Goal: Task Accomplishment & Management: Use online tool/utility

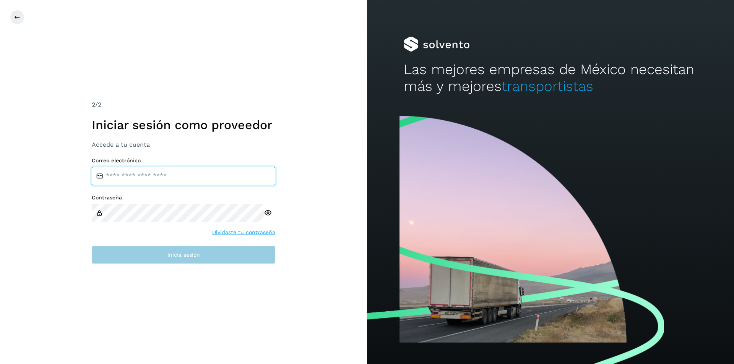
type input "**********"
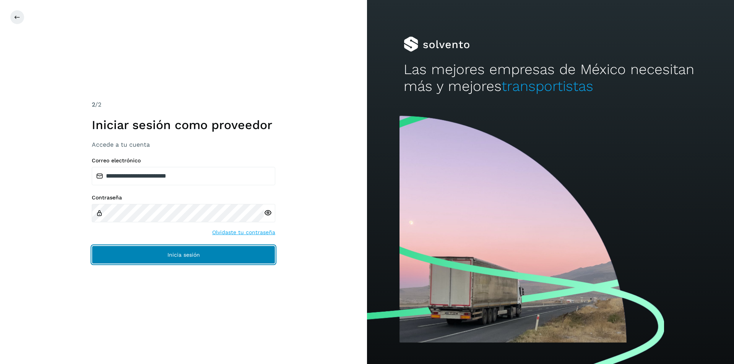
click at [161, 252] on button "Inicia sesión" at bounding box center [183, 255] width 183 height 18
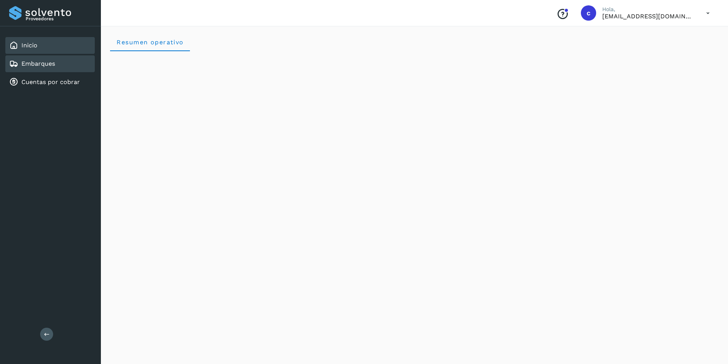
click at [42, 61] on link "Embarques" at bounding box center [38, 63] width 34 height 7
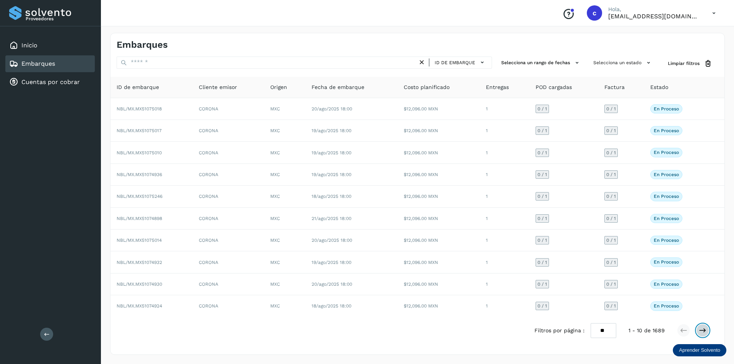
click at [706, 330] on icon at bounding box center [702, 331] width 8 height 8
click at [701, 331] on icon at bounding box center [702, 331] width 8 height 8
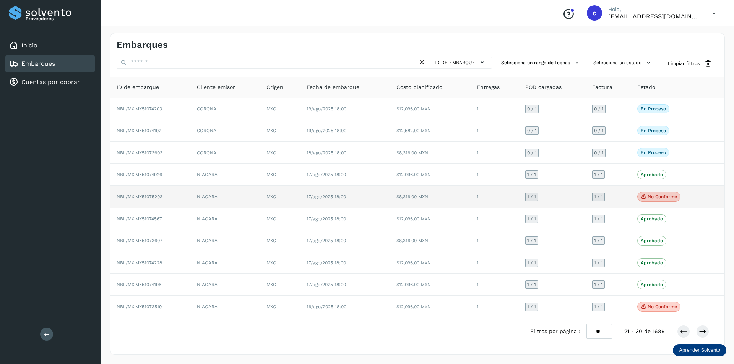
click at [649, 199] on p "No conforme" at bounding box center [661, 196] width 29 height 5
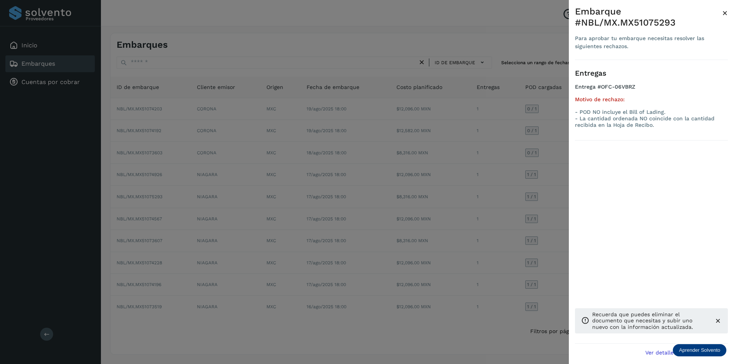
click at [521, 212] on div at bounding box center [367, 182] width 734 height 364
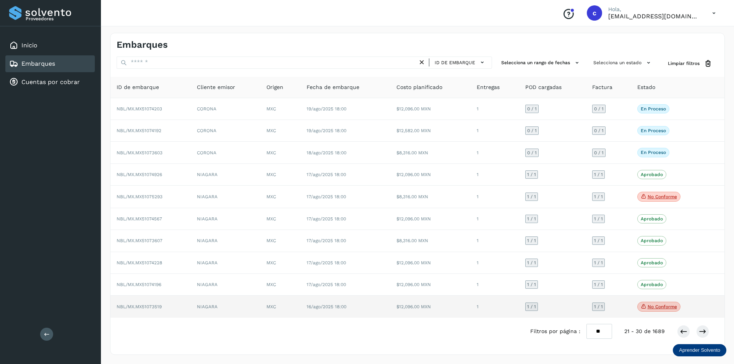
click at [650, 308] on p "No conforme" at bounding box center [661, 306] width 29 height 5
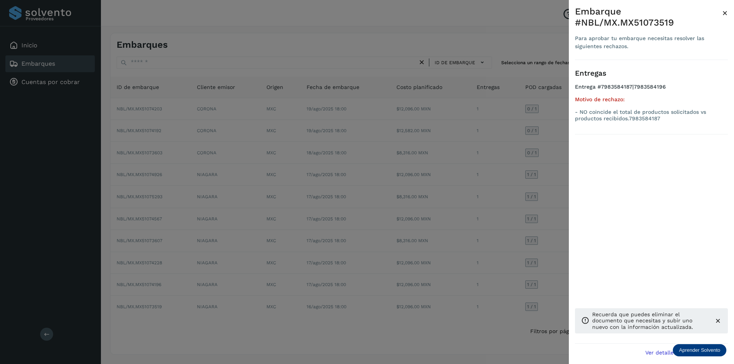
click at [449, 225] on div at bounding box center [367, 182] width 734 height 364
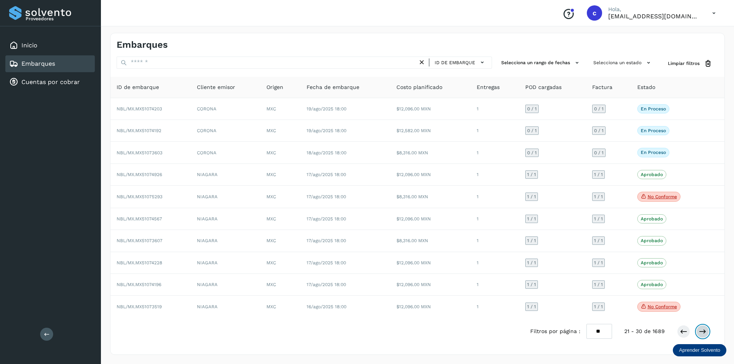
click at [704, 329] on icon at bounding box center [702, 332] width 8 height 8
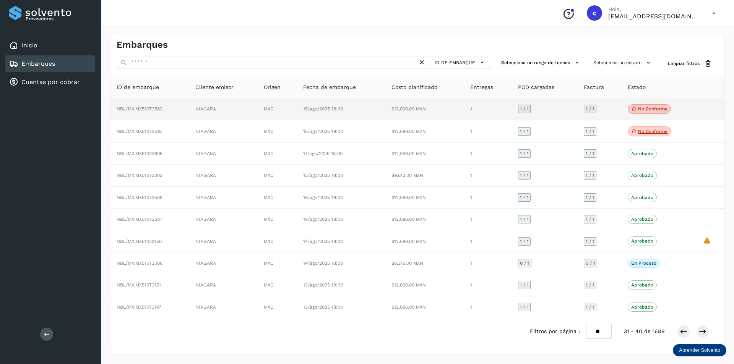
click at [638, 111] on p "No conforme" at bounding box center [652, 108] width 29 height 5
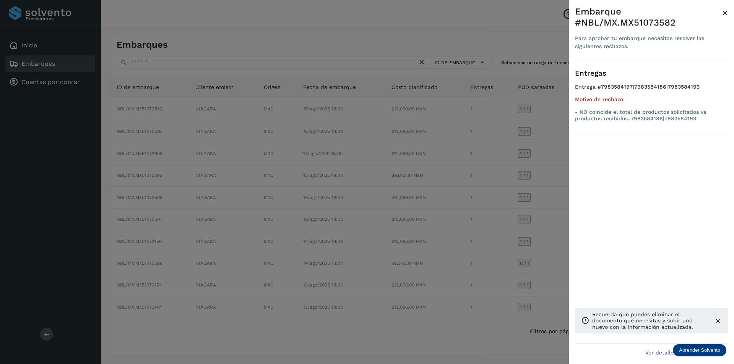
click at [547, 193] on div at bounding box center [367, 182] width 734 height 364
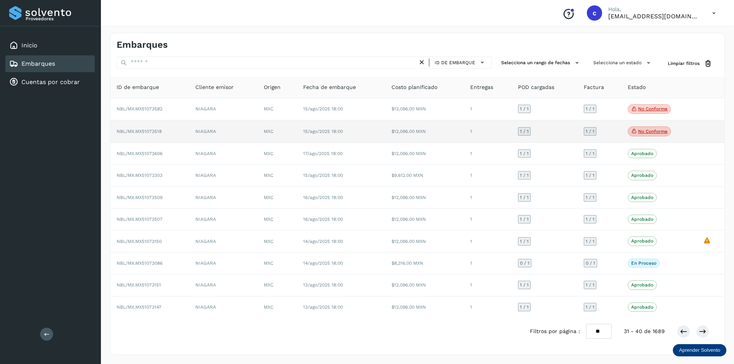
click at [643, 129] on p "No conforme" at bounding box center [652, 131] width 29 height 5
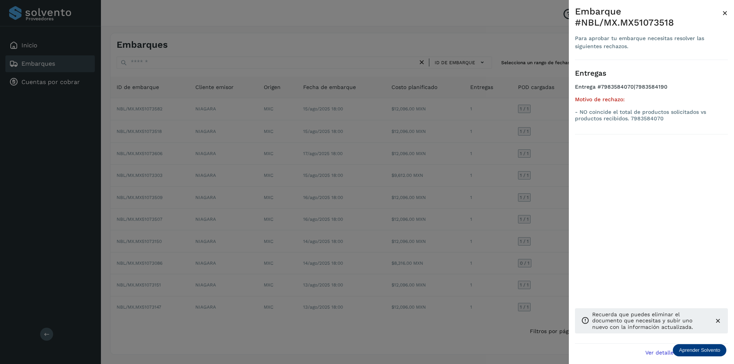
click at [443, 167] on div at bounding box center [367, 182] width 734 height 364
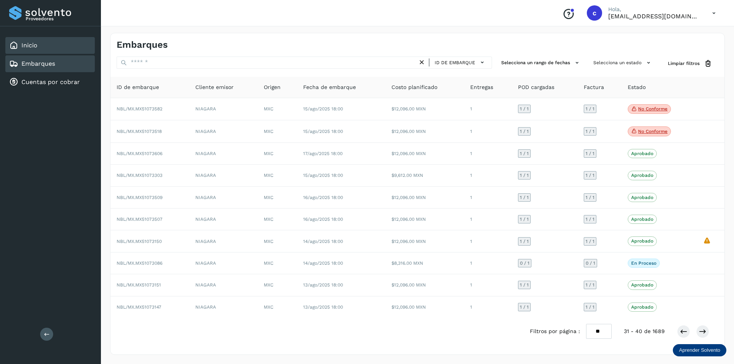
click at [44, 49] on div "Inicio" at bounding box center [49, 45] width 89 height 17
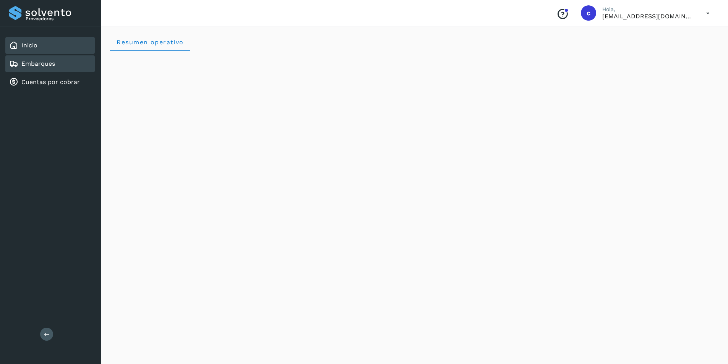
click at [62, 69] on div "Embarques" at bounding box center [49, 63] width 89 height 17
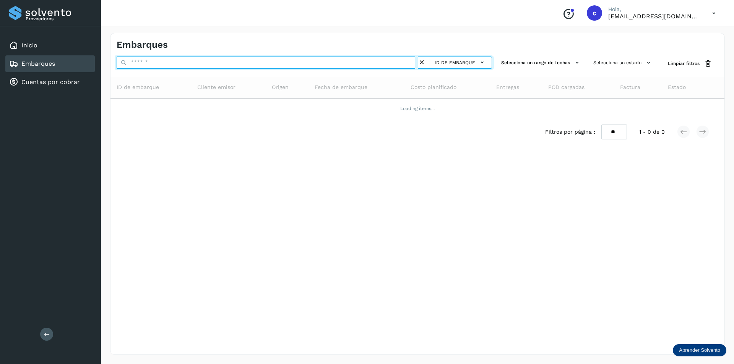
click at [280, 63] on input "text" at bounding box center [267, 63] width 301 height 12
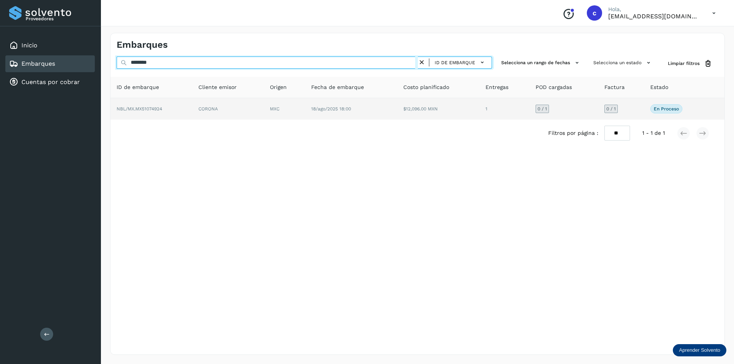
type input "********"
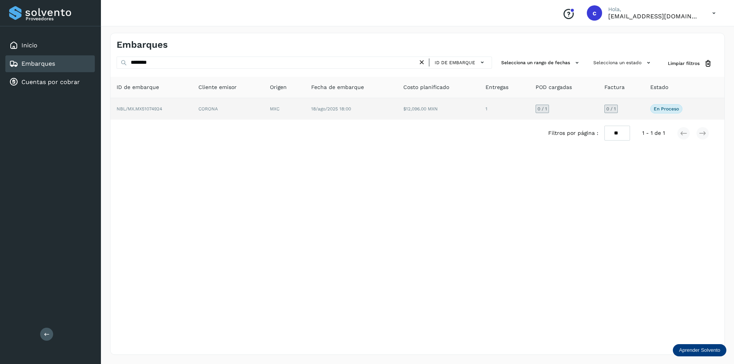
click at [264, 107] on td "CORONA" at bounding box center [284, 108] width 41 height 21
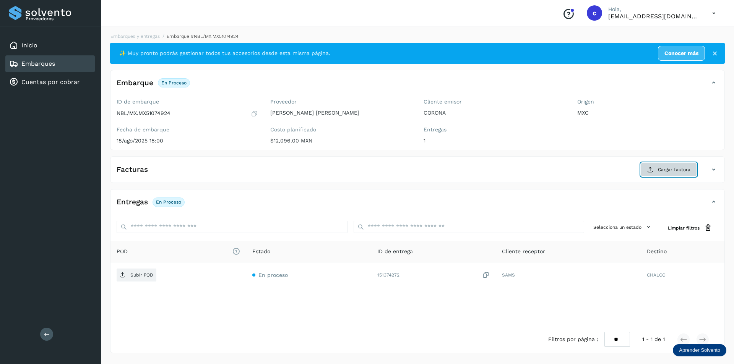
click at [678, 165] on button "Cargar factura" at bounding box center [668, 170] width 56 height 14
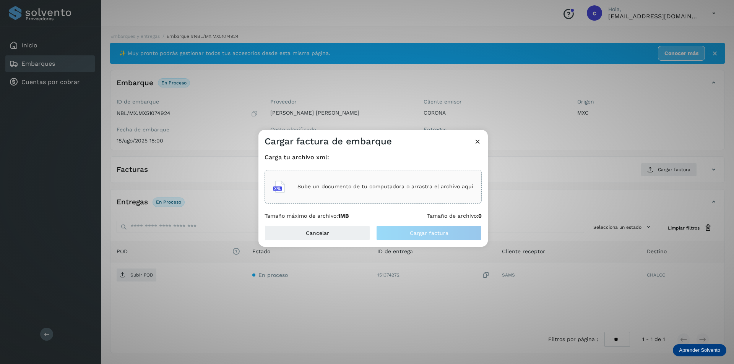
click at [420, 189] on p "Sube un documento de tu computadora o arrastra el archivo aquí" at bounding box center [385, 186] width 176 height 6
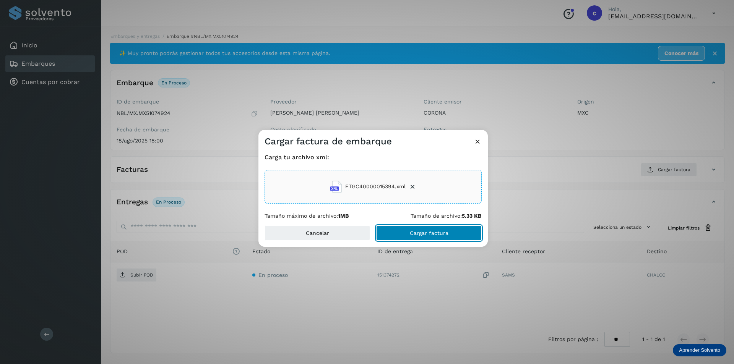
click at [435, 235] on span "Cargar factura" at bounding box center [429, 232] width 39 height 5
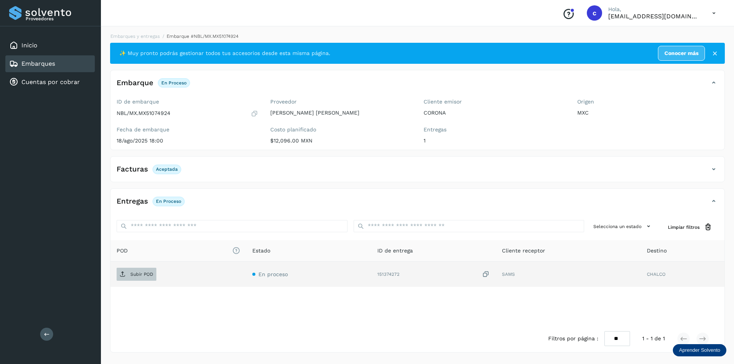
click at [141, 272] on p "Subir POD" at bounding box center [141, 274] width 23 height 5
click at [27, 68] on div "Embarques" at bounding box center [32, 63] width 46 height 9
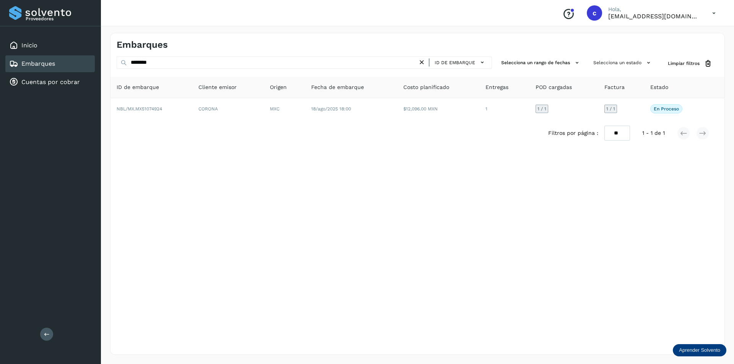
click at [423, 66] on icon at bounding box center [422, 62] width 8 height 8
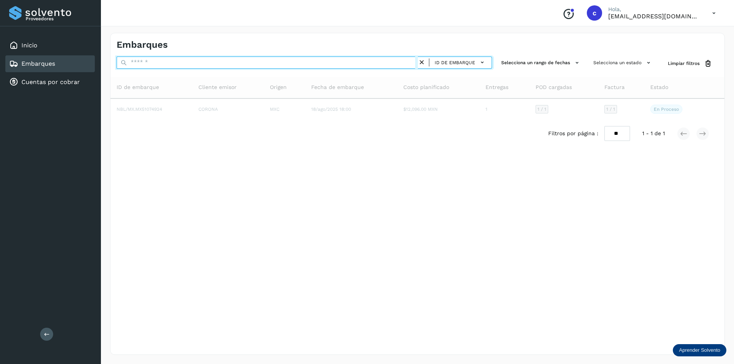
click at [382, 66] on input "text" at bounding box center [267, 63] width 301 height 12
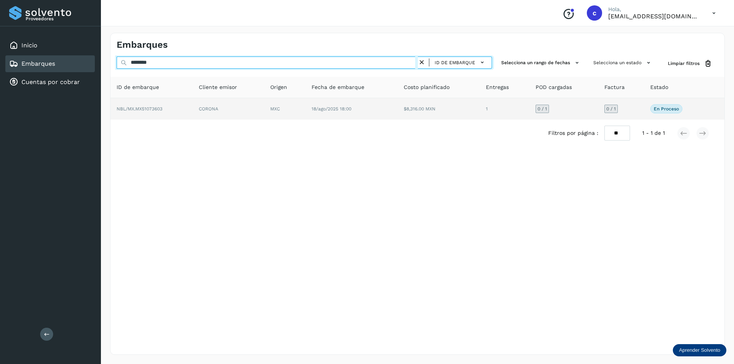
type input "********"
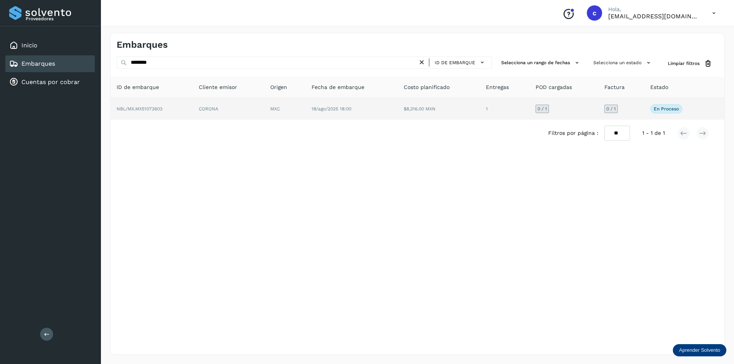
click at [305, 107] on td "MXC" at bounding box center [351, 108] width 92 height 21
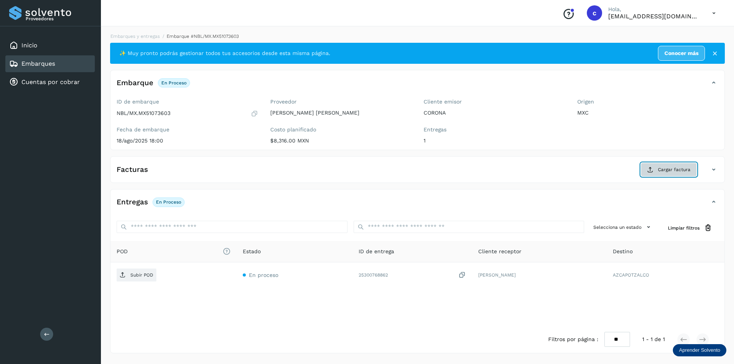
click at [646, 168] on button "Cargar factura" at bounding box center [668, 170] width 56 height 14
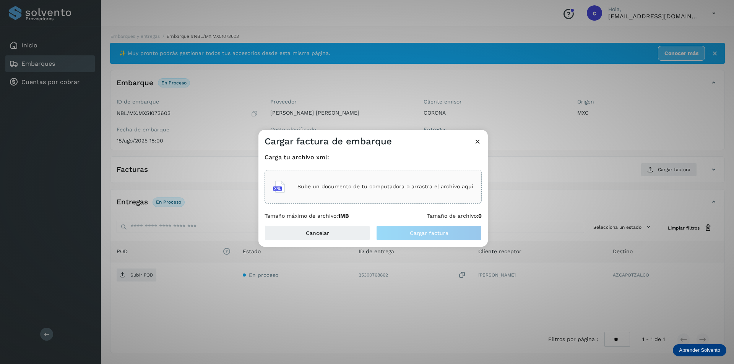
click at [368, 182] on div "Sube un documento de tu computadora o arrastra el archivo aquí" at bounding box center [373, 187] width 200 height 21
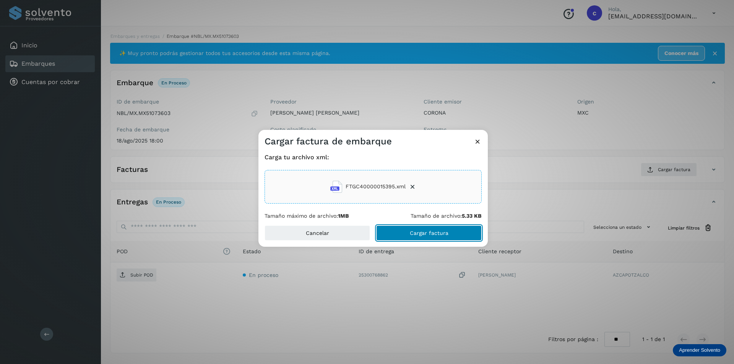
click at [444, 236] on button "Cargar factura" at bounding box center [428, 232] width 105 height 15
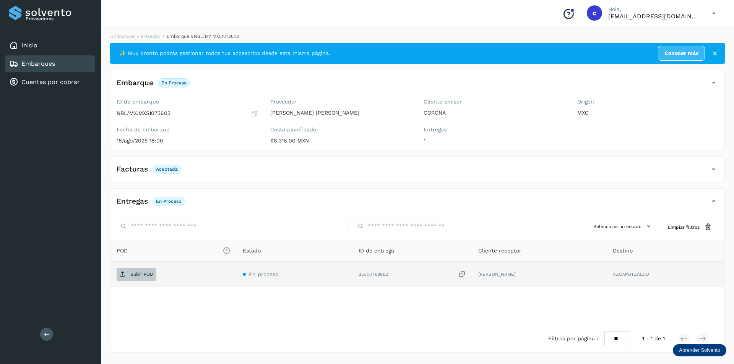
click at [137, 277] on p "Subir POD" at bounding box center [141, 274] width 23 height 5
click at [44, 61] on link "Embarques" at bounding box center [38, 63] width 34 height 7
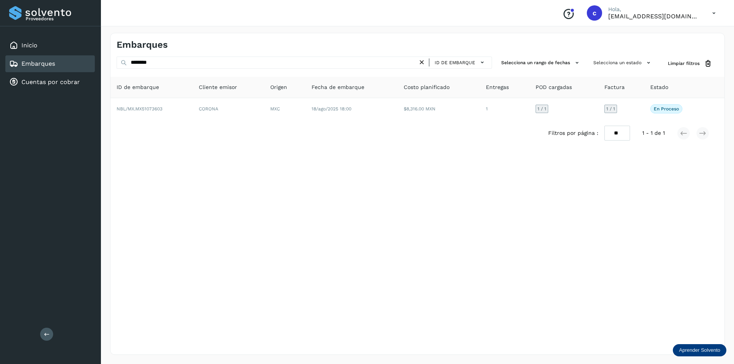
click at [423, 63] on icon at bounding box center [422, 62] width 8 height 8
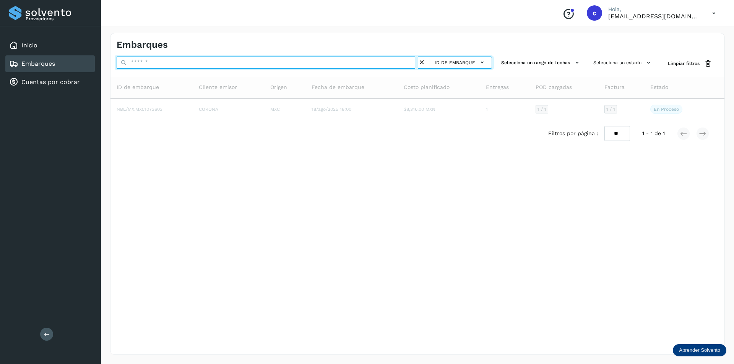
click at [361, 63] on input "text" at bounding box center [267, 63] width 301 height 12
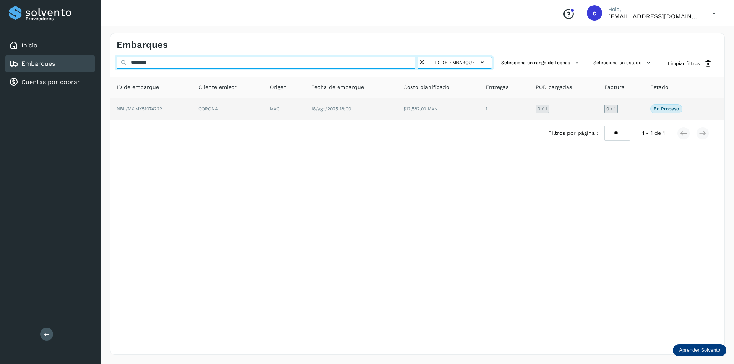
type input "********"
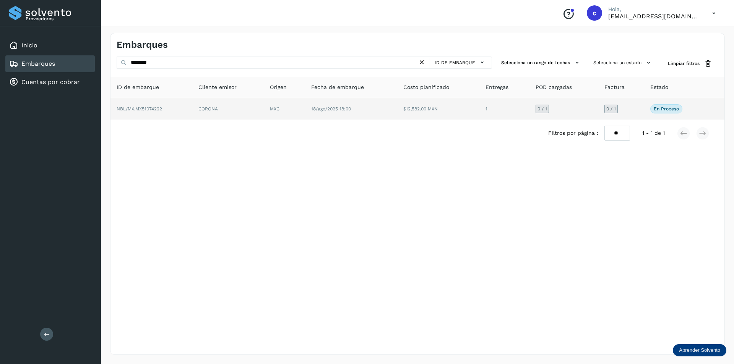
click at [264, 110] on td "CORONA" at bounding box center [284, 108] width 41 height 21
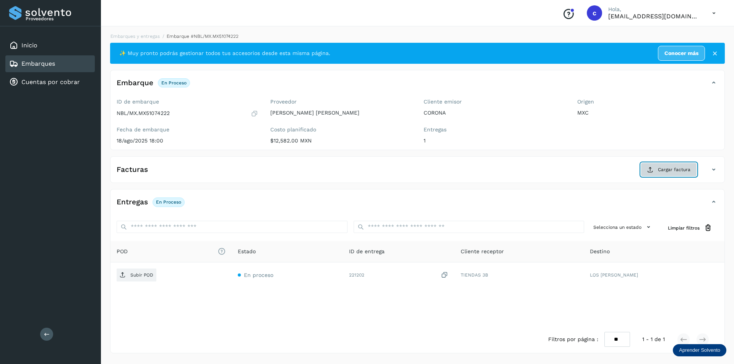
click at [679, 166] on span "Cargar factura" at bounding box center [674, 169] width 32 height 7
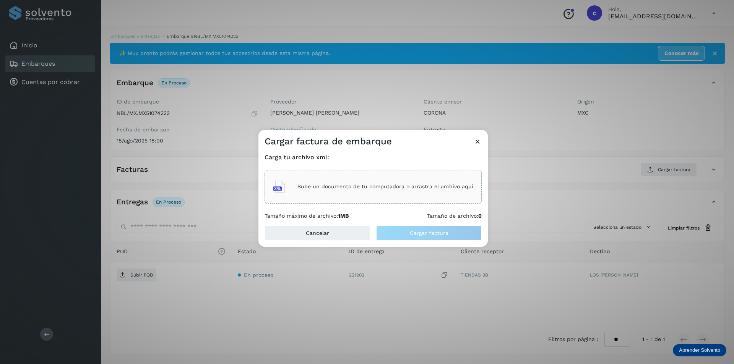
click at [411, 183] on div "Sube un documento de tu computadora o arrastra el archivo aquí" at bounding box center [373, 187] width 200 height 21
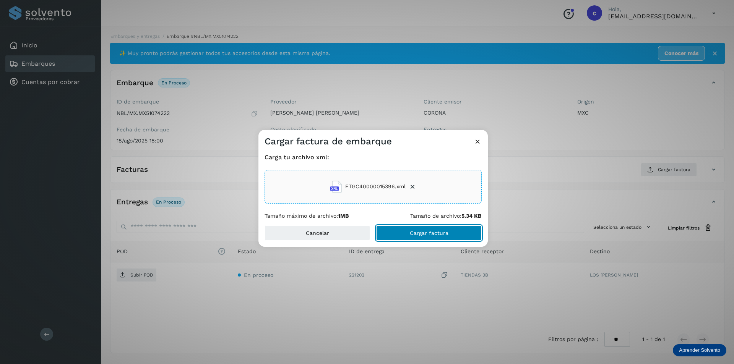
click at [431, 234] on span "Cargar factura" at bounding box center [429, 232] width 39 height 5
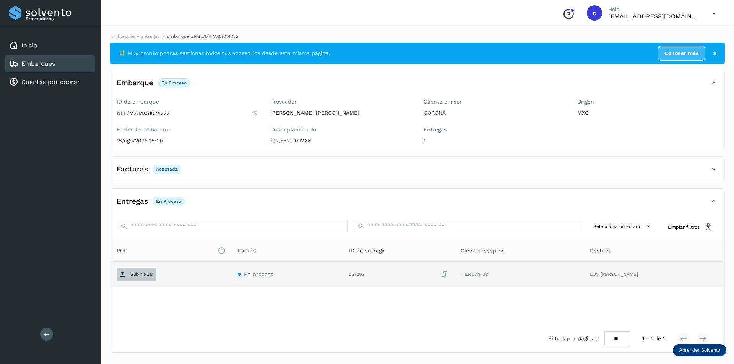
click at [125, 276] on icon at bounding box center [123, 274] width 6 height 6
click at [57, 62] on div "Embarques" at bounding box center [49, 63] width 89 height 17
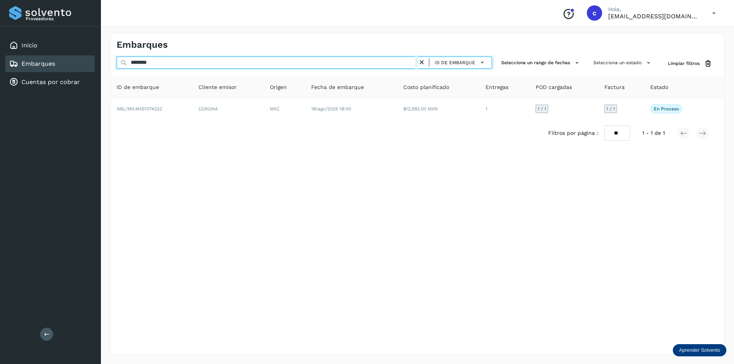
click at [159, 63] on input "********" at bounding box center [267, 63] width 301 height 12
type input "*"
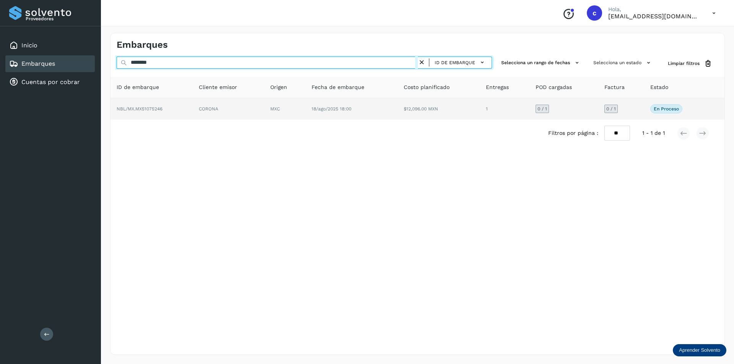
type input "********"
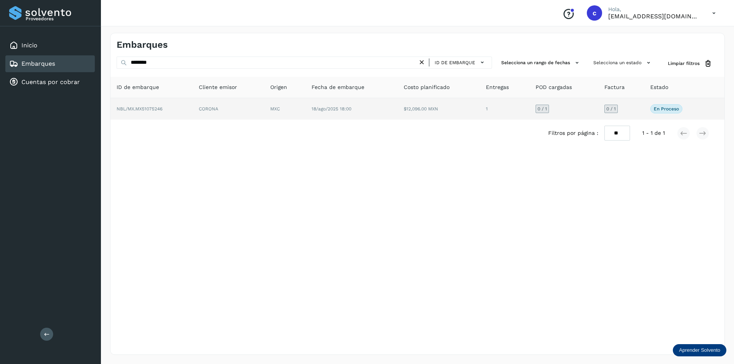
click at [193, 101] on td "NBL/MX.MX51075246" at bounding box center [228, 108] width 71 height 21
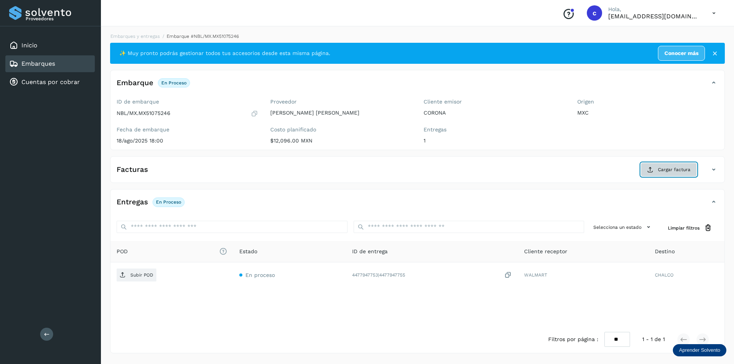
click at [651, 169] on icon at bounding box center [650, 170] width 6 height 6
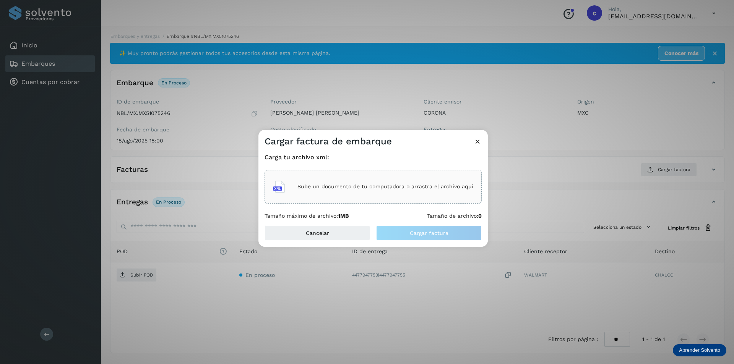
click at [442, 195] on div "Sube un documento de tu computadora o arrastra el archivo aquí" at bounding box center [373, 187] width 200 height 21
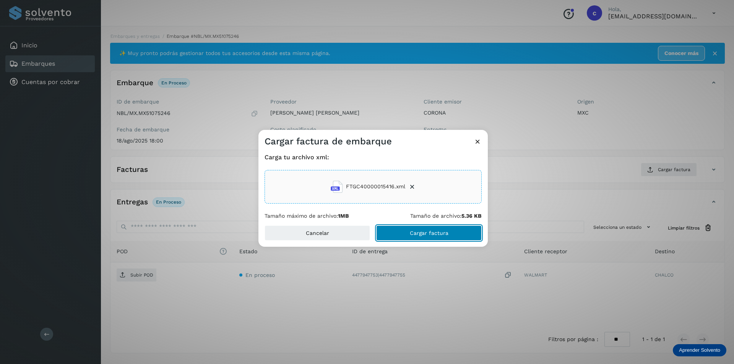
click at [444, 227] on button "Cargar factura" at bounding box center [428, 232] width 105 height 15
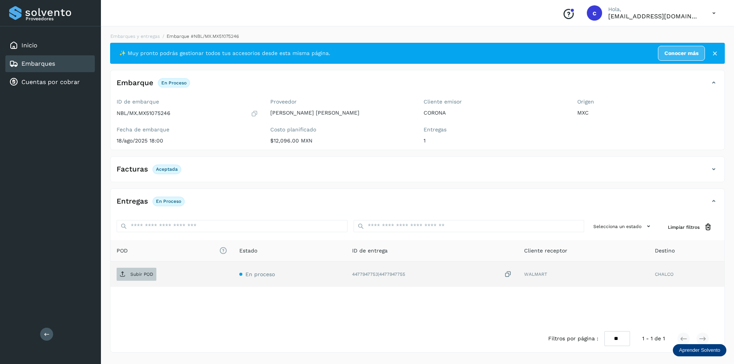
click at [133, 272] on p "Subir POD" at bounding box center [141, 274] width 23 height 5
click at [127, 273] on span "PDF" at bounding box center [130, 274] width 26 height 12
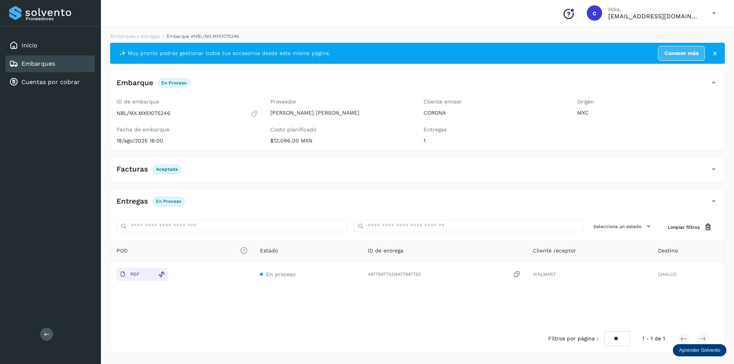
click at [44, 65] on link "Embarques" at bounding box center [38, 63] width 34 height 7
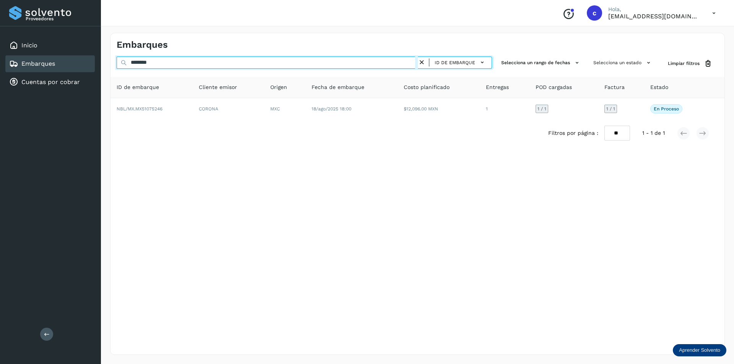
click at [183, 61] on input "********" at bounding box center [267, 63] width 301 height 12
type input "*"
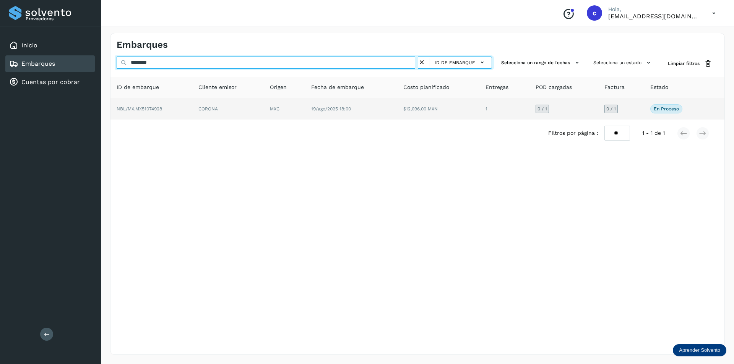
type input "********"
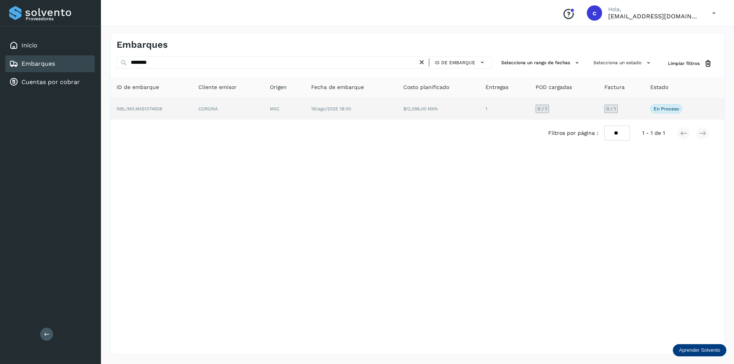
click at [192, 98] on td "NBL/MX.MX51074928" at bounding box center [227, 108] width 71 height 21
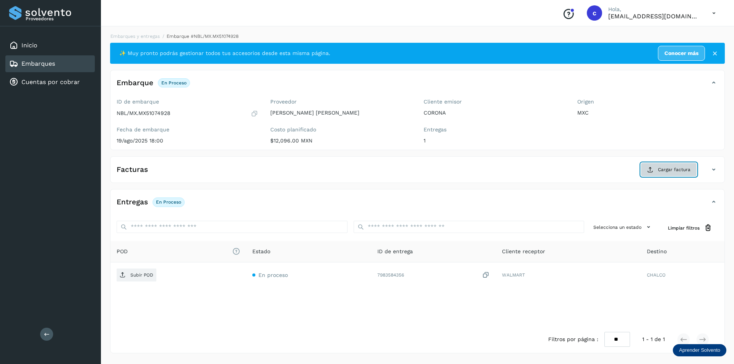
click at [648, 175] on button "Cargar factura" at bounding box center [668, 170] width 56 height 14
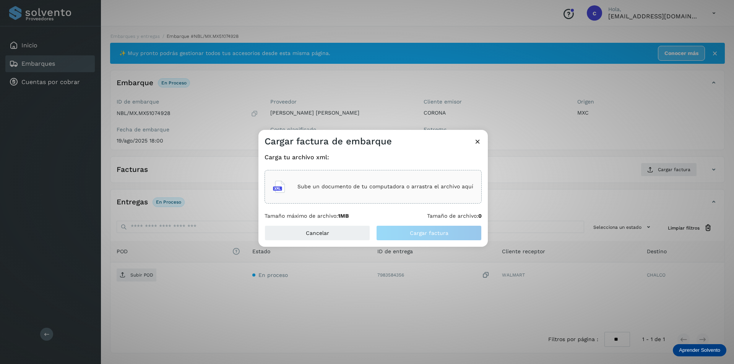
click at [424, 188] on p "Sube un documento de tu computadora o arrastra el archivo aquí" at bounding box center [385, 186] width 176 height 6
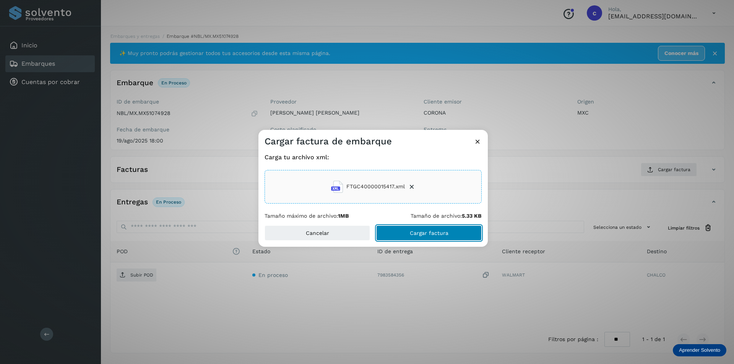
click at [449, 234] on button "Cargar factura" at bounding box center [428, 232] width 105 height 15
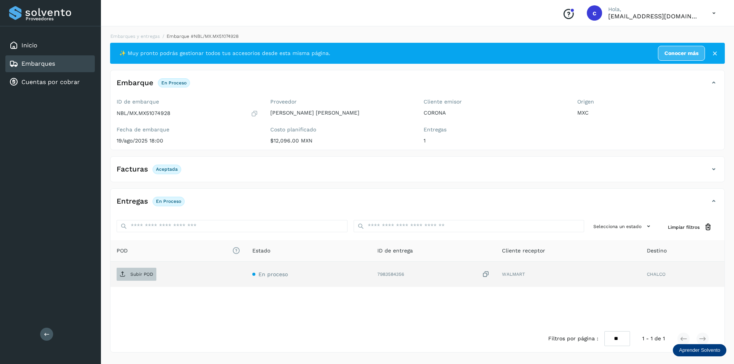
click at [145, 272] on p "Subir POD" at bounding box center [141, 274] width 23 height 5
click at [139, 274] on p "PDF" at bounding box center [134, 274] width 9 height 5
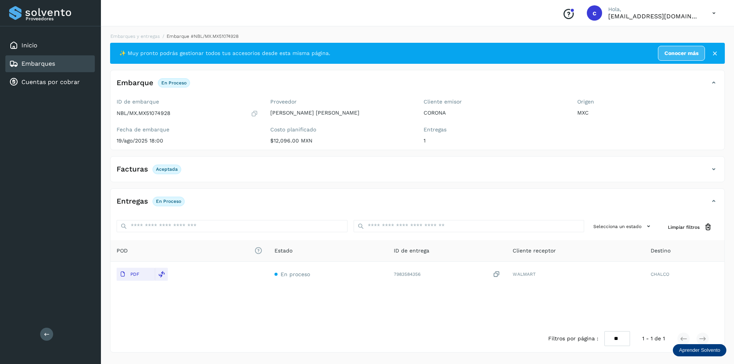
click at [53, 64] on link "Embarques" at bounding box center [38, 63] width 34 height 7
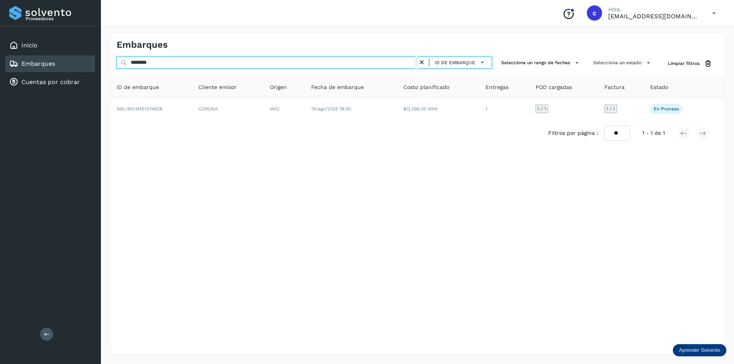
click at [378, 64] on input "********" at bounding box center [267, 63] width 301 height 12
type input "*"
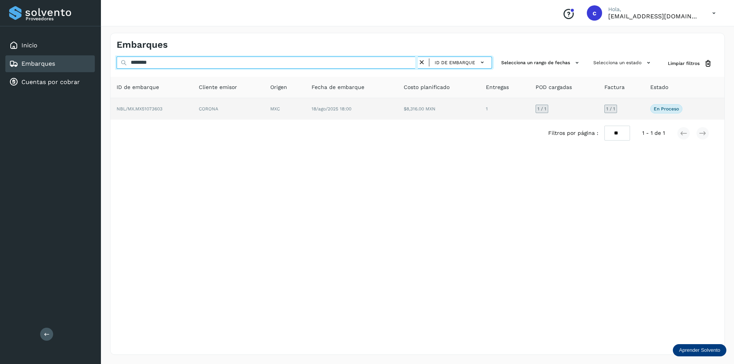
type input "********"
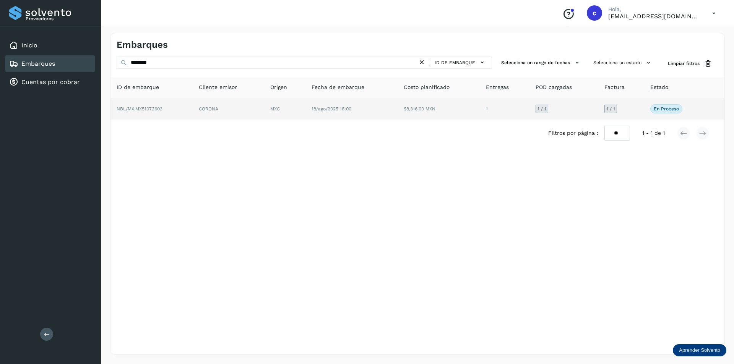
click at [397, 105] on td "18/ago/2025 18:00" at bounding box center [438, 108] width 82 height 21
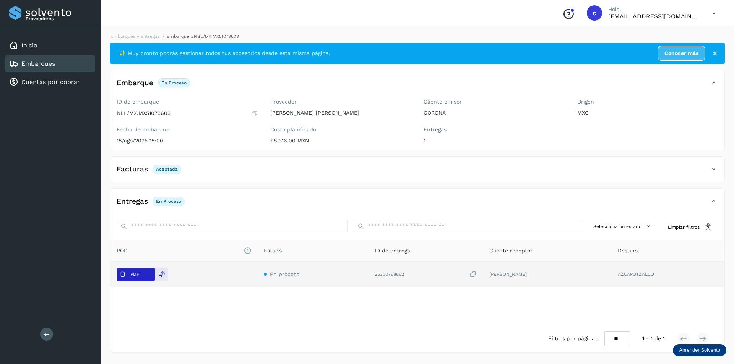
click at [143, 279] on button "PDF" at bounding box center [136, 274] width 38 height 13
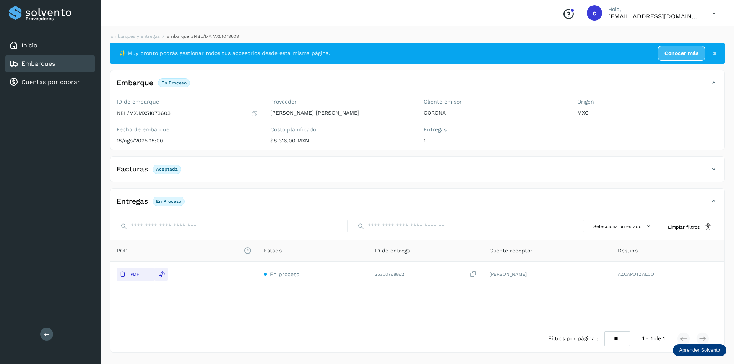
click at [65, 67] on div "Embarques" at bounding box center [49, 63] width 89 height 17
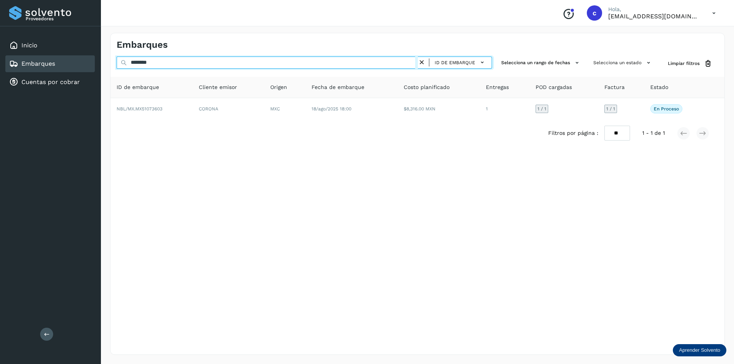
click at [280, 58] on input "********" at bounding box center [267, 63] width 301 height 12
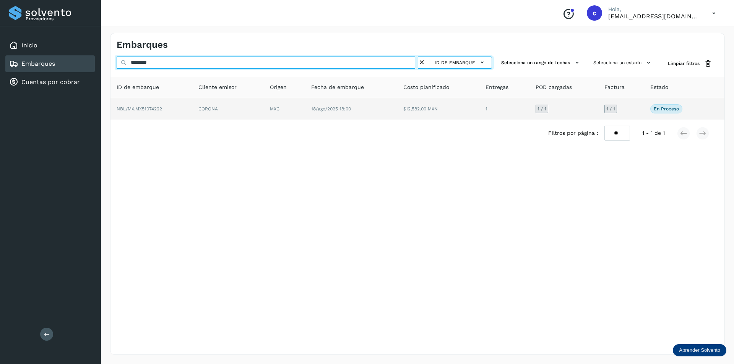
type input "********"
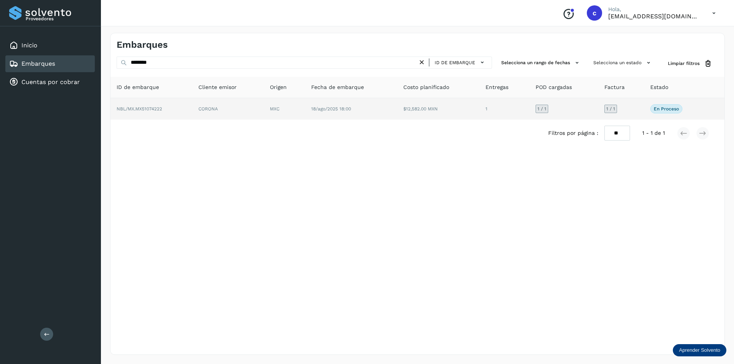
click at [264, 113] on td "CORONA" at bounding box center [284, 108] width 41 height 21
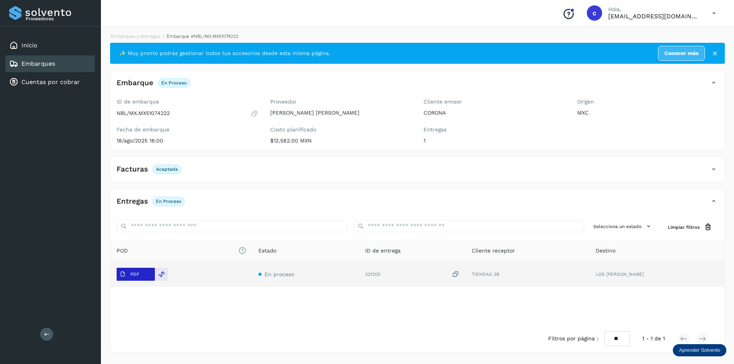
click at [136, 274] on p "PDF" at bounding box center [134, 274] width 9 height 5
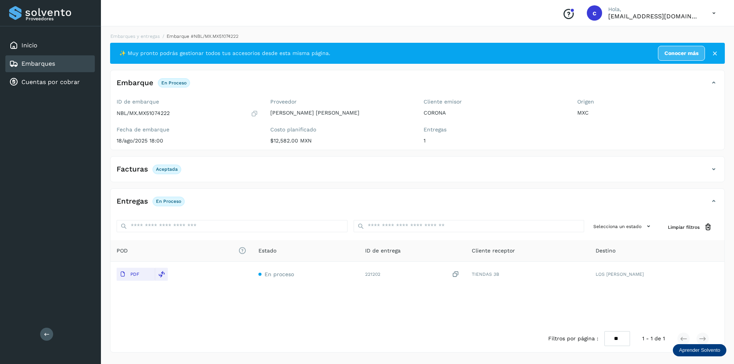
click at [27, 60] on div "Embarques" at bounding box center [32, 63] width 46 height 9
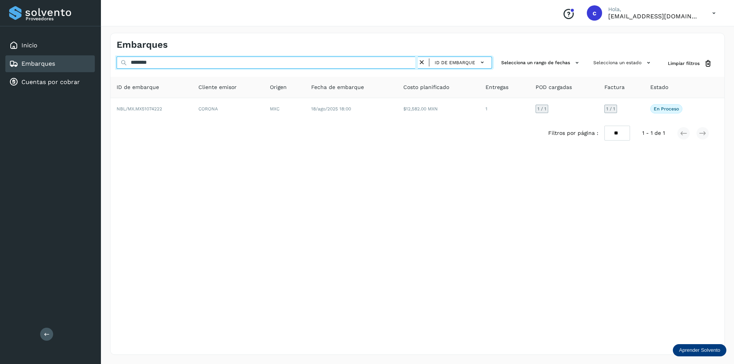
click at [275, 63] on input "********" at bounding box center [267, 63] width 301 height 12
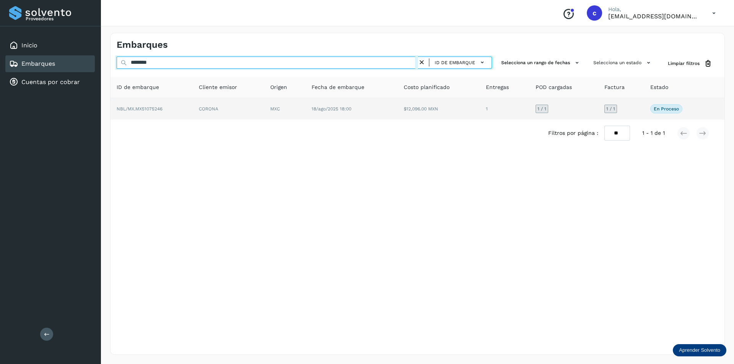
type input "********"
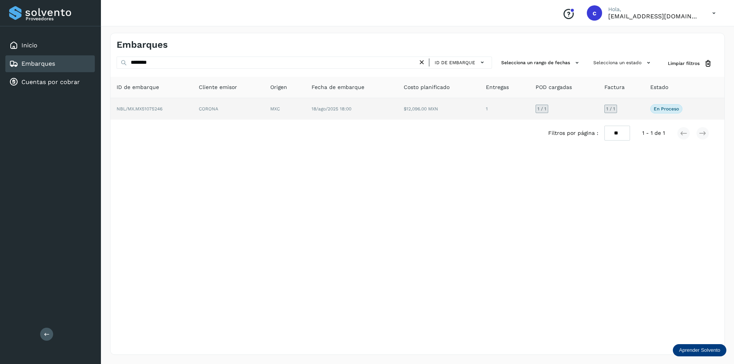
click at [305, 113] on td "MXC" at bounding box center [351, 108] width 92 height 21
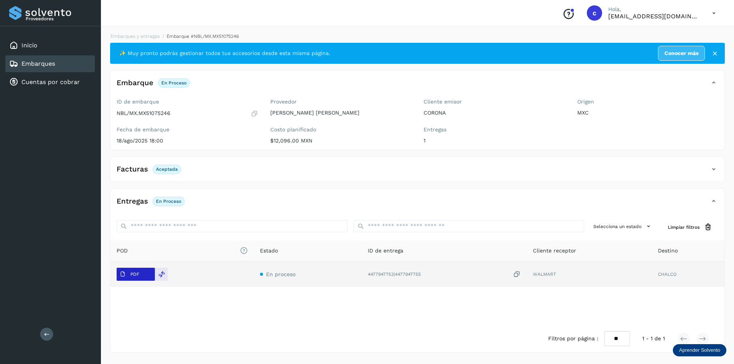
click at [136, 272] on p "PDF" at bounding box center [134, 274] width 9 height 5
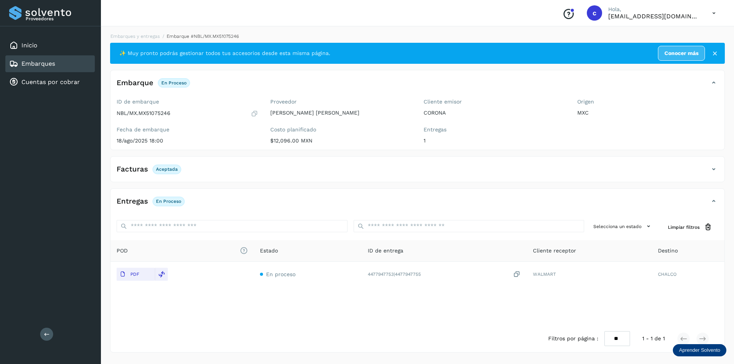
click at [57, 64] on div "Embarques" at bounding box center [49, 63] width 89 height 17
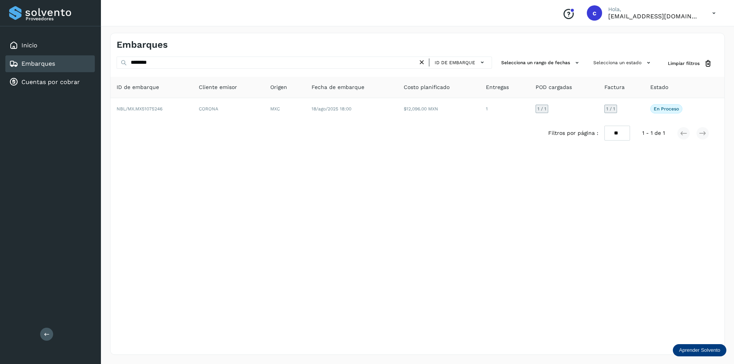
click at [421, 59] on icon at bounding box center [422, 62] width 8 height 8
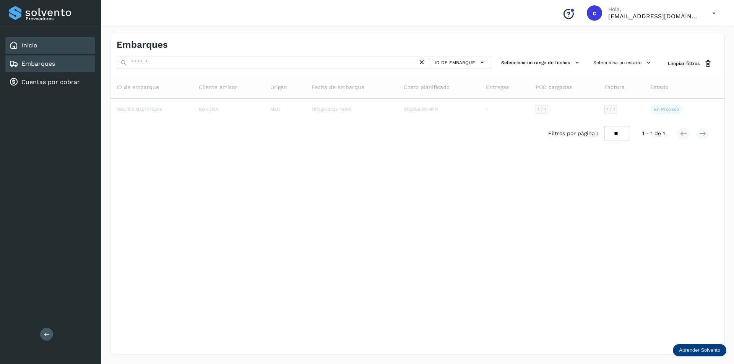
click at [28, 42] on link "Inicio" at bounding box center [29, 45] width 16 height 7
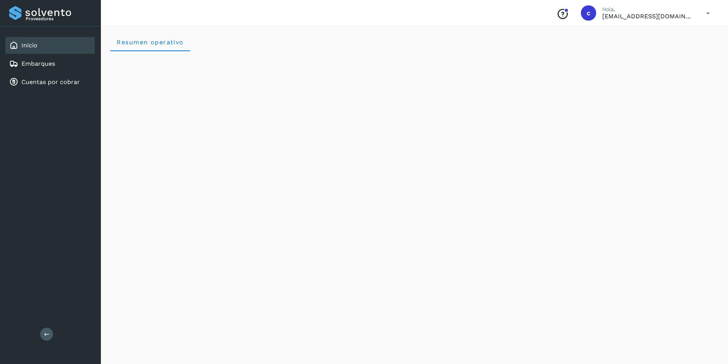
click at [48, 45] on div "Inicio" at bounding box center [49, 45] width 89 height 17
click at [713, 13] on icon at bounding box center [708, 13] width 16 height 16
click at [687, 35] on div "Cerrar sesión" at bounding box center [669, 34] width 91 height 15
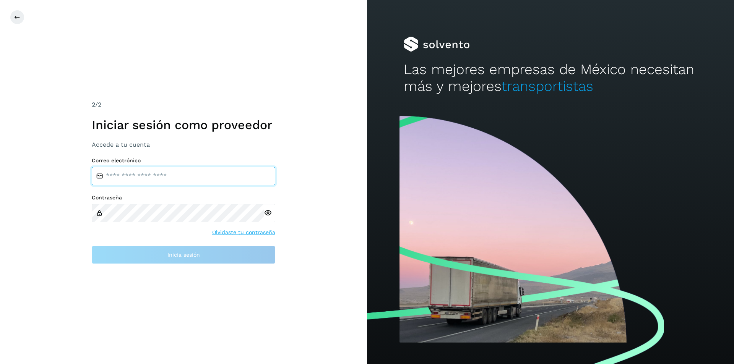
type input "**********"
